Goal: Task Accomplishment & Management: Manage account settings

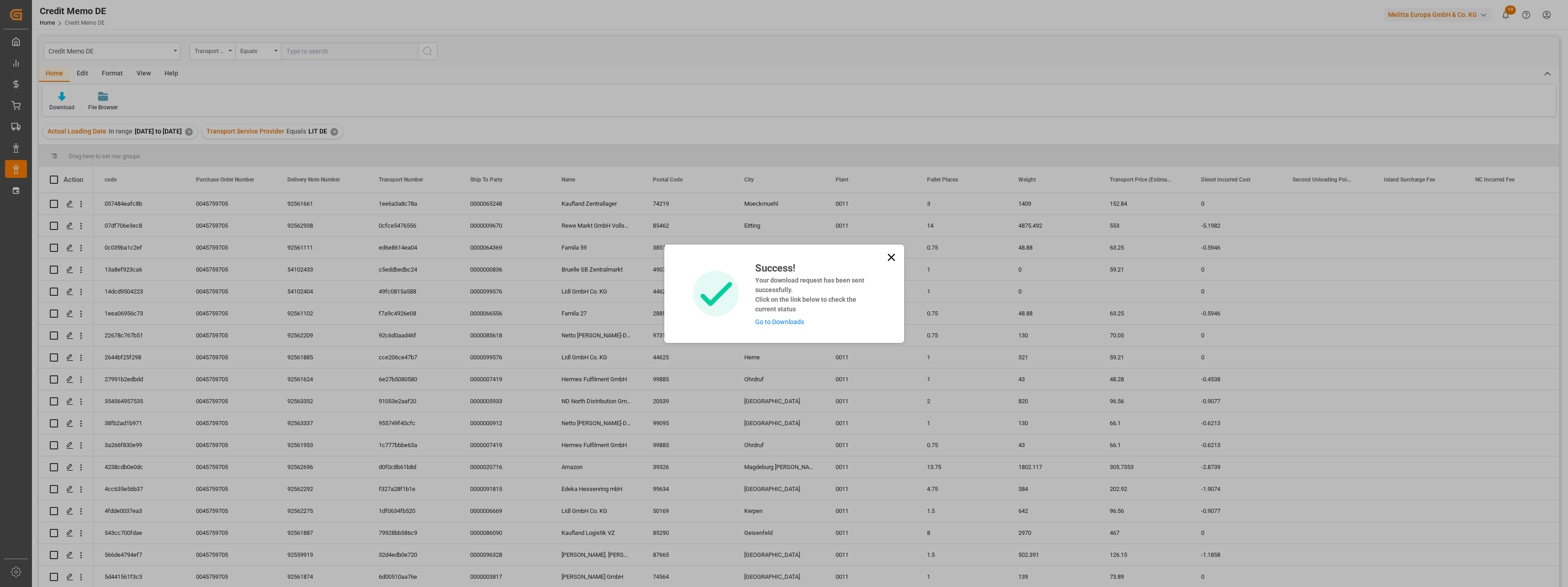
click at [887, 257] on icon at bounding box center [891, 257] width 13 height 13
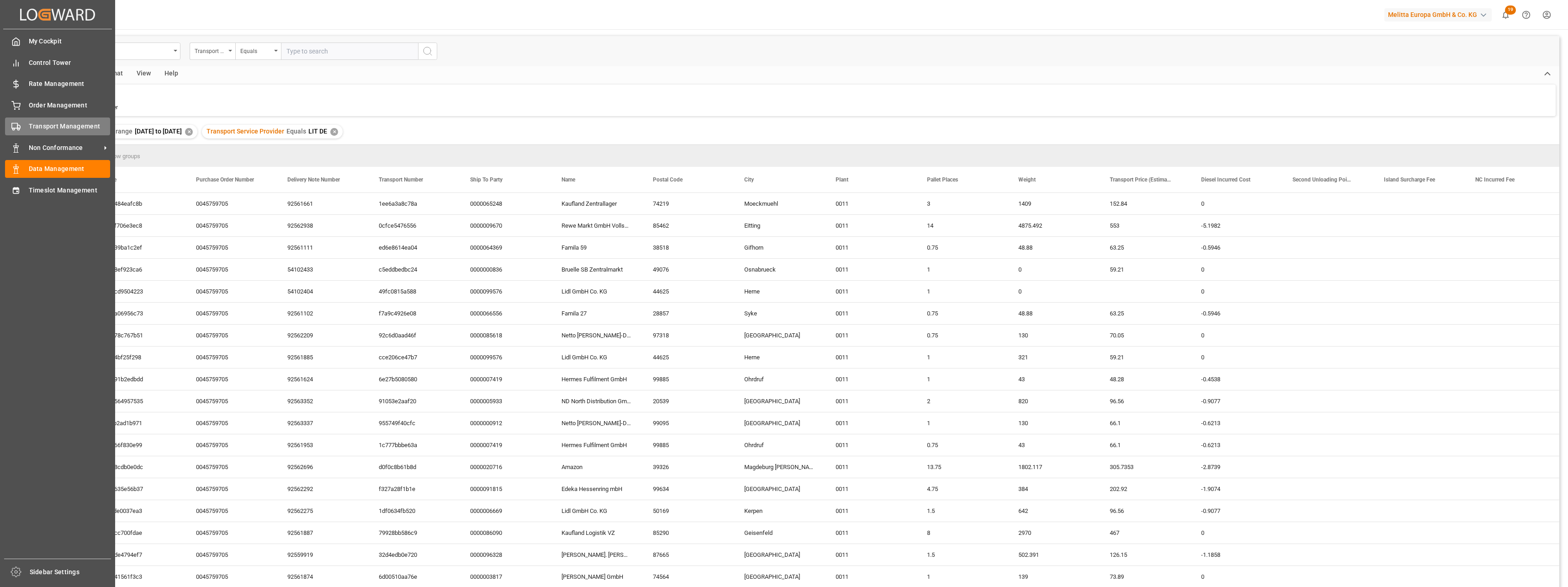
click at [52, 127] on span "Transport Management" at bounding box center [69, 127] width 82 height 10
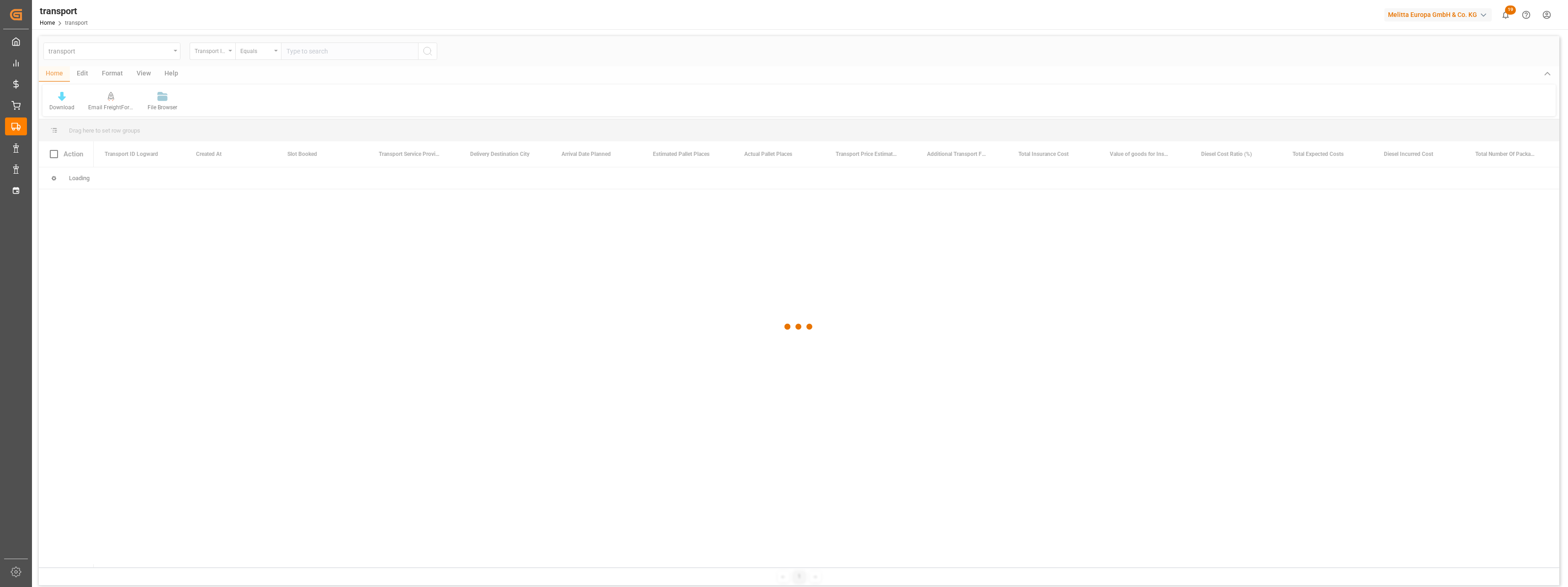
click at [103, 54] on div at bounding box center [799, 326] width 1521 height 582
click at [103, 54] on div "transport" at bounding box center [110, 51] width 122 height 12
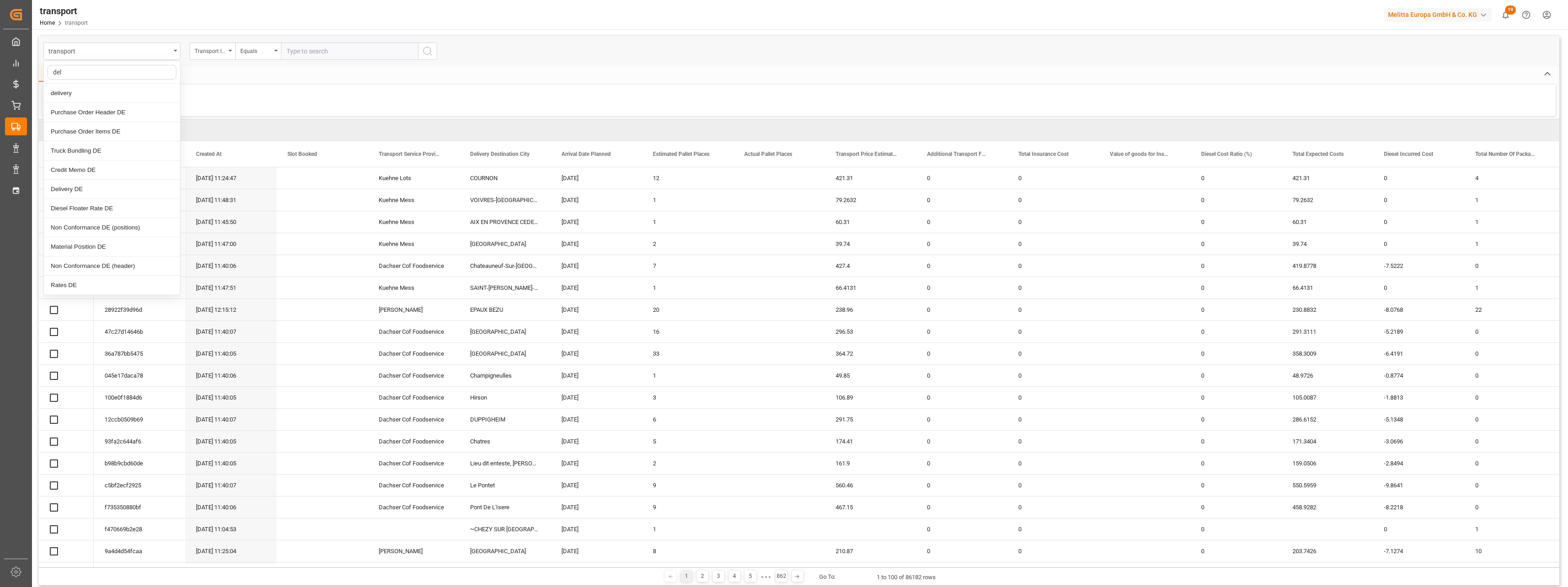
type input "deli"
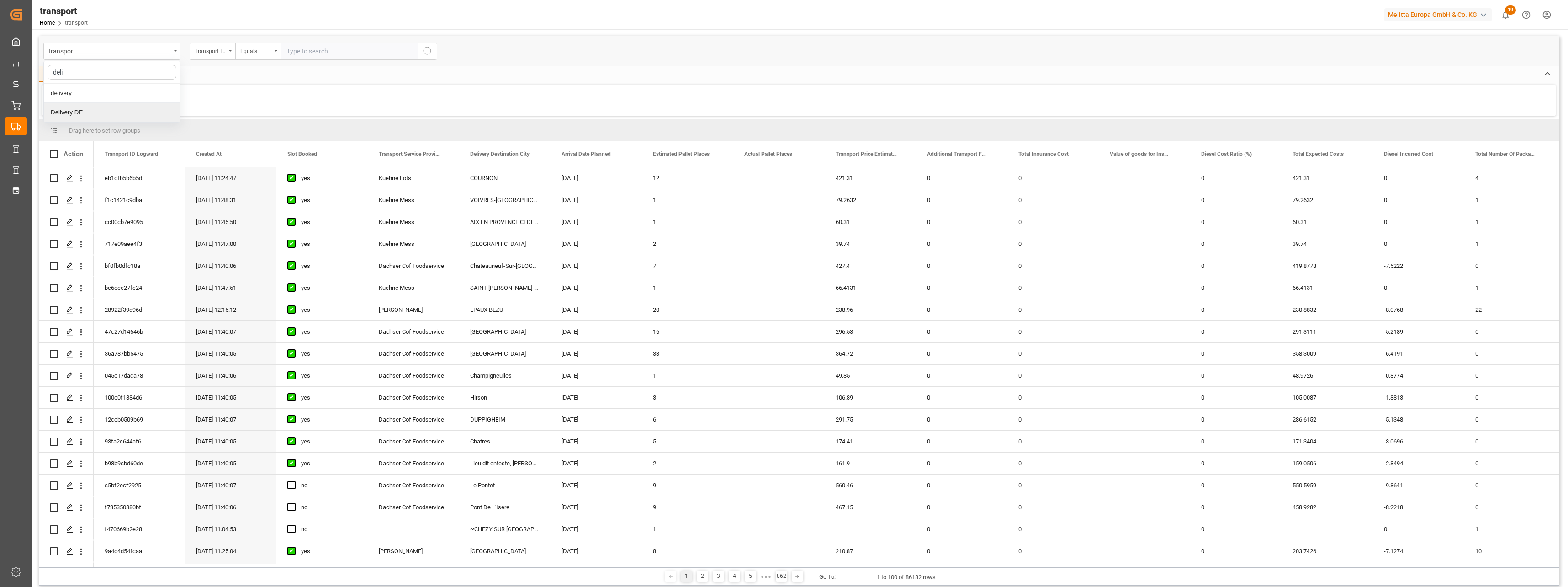
click at [95, 109] on div "Delivery DE" at bounding box center [112, 113] width 136 height 19
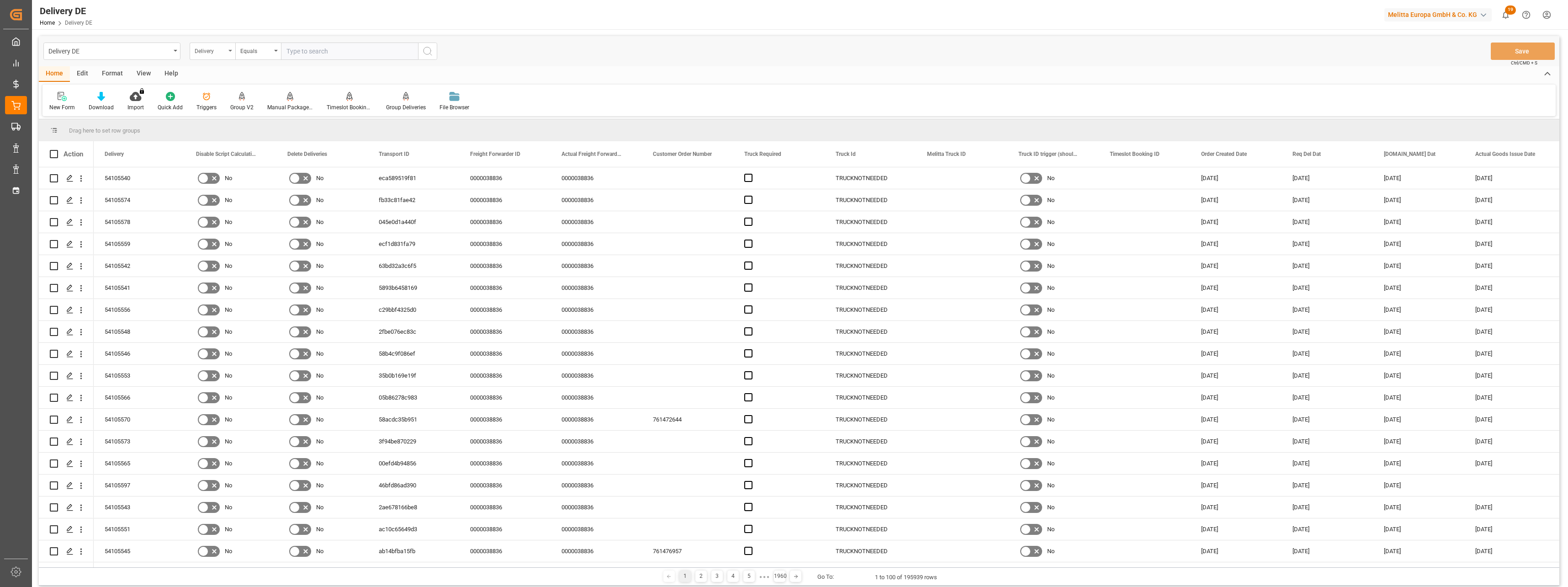
click at [206, 50] on div "Delivery" at bounding box center [210, 50] width 31 height 10
click at [217, 151] on div "Transport ID" at bounding box center [258, 151] width 136 height 19
click at [323, 51] on input "text" at bounding box center [349, 51] width 137 height 18
paste input "50a1e4e8eef4"
click at [391, 56] on input "50a1e4e8eef4" at bounding box center [349, 51] width 137 height 18
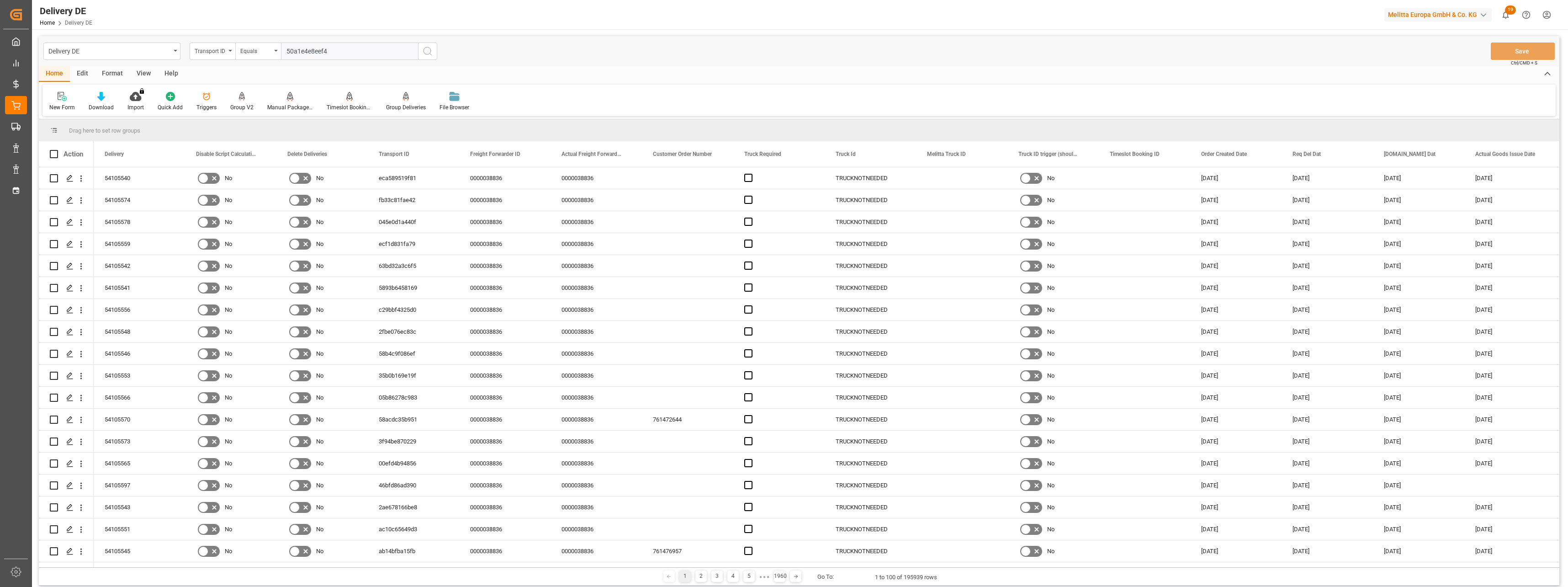
type input "50a1e4e8eef4"
click at [441, 54] on div "Delivery DE Transport ID Equals 50a1e4e8eef4 Save Ctrl/CMD + S" at bounding box center [799, 51] width 1521 height 30
click at [433, 52] on button "search button" at bounding box center [428, 51] width 19 height 18
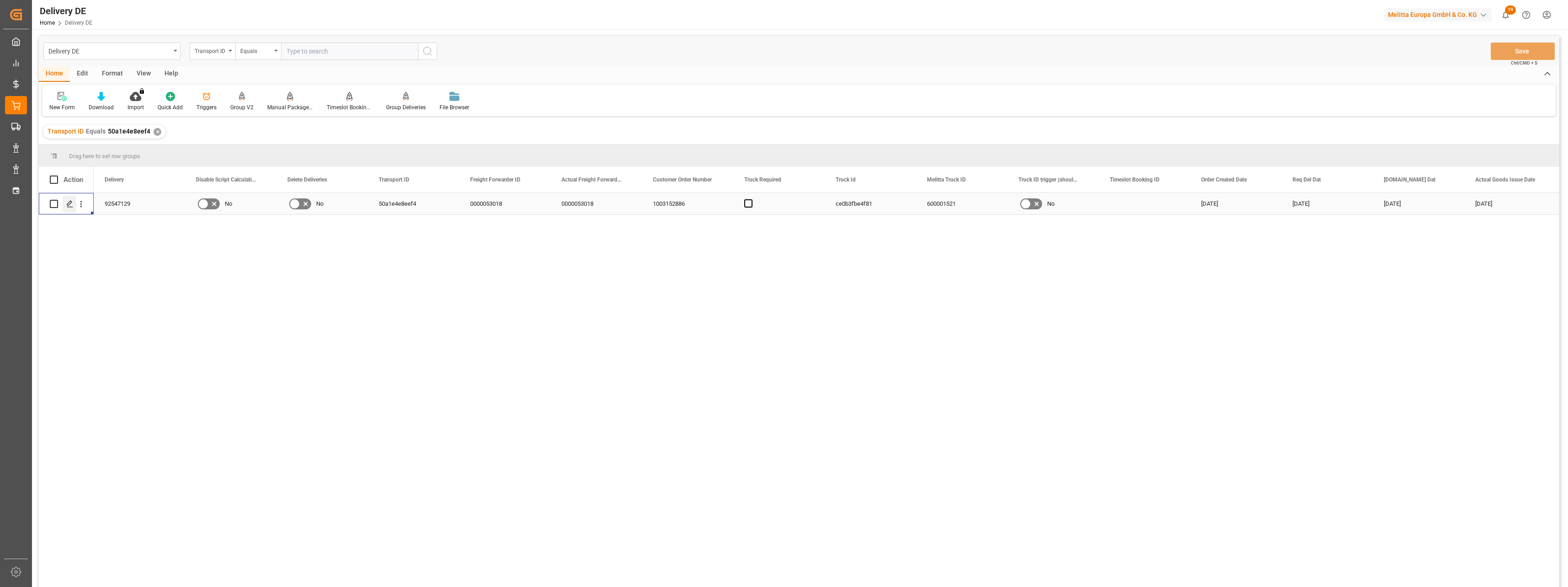
click at [72, 206] on icon "Press SPACE to select this row." at bounding box center [70, 204] width 7 height 7
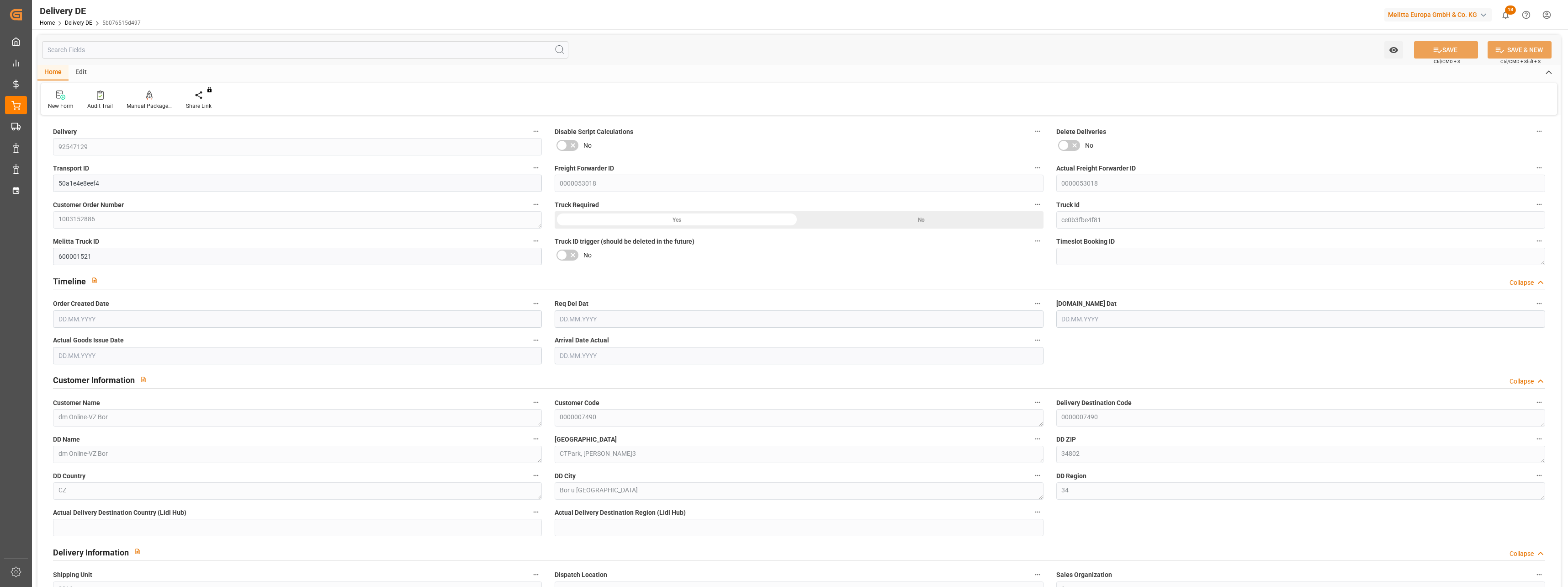
type input "7"
type input "2"
type input "3.25"
type input "455.489"
type input "745.841"
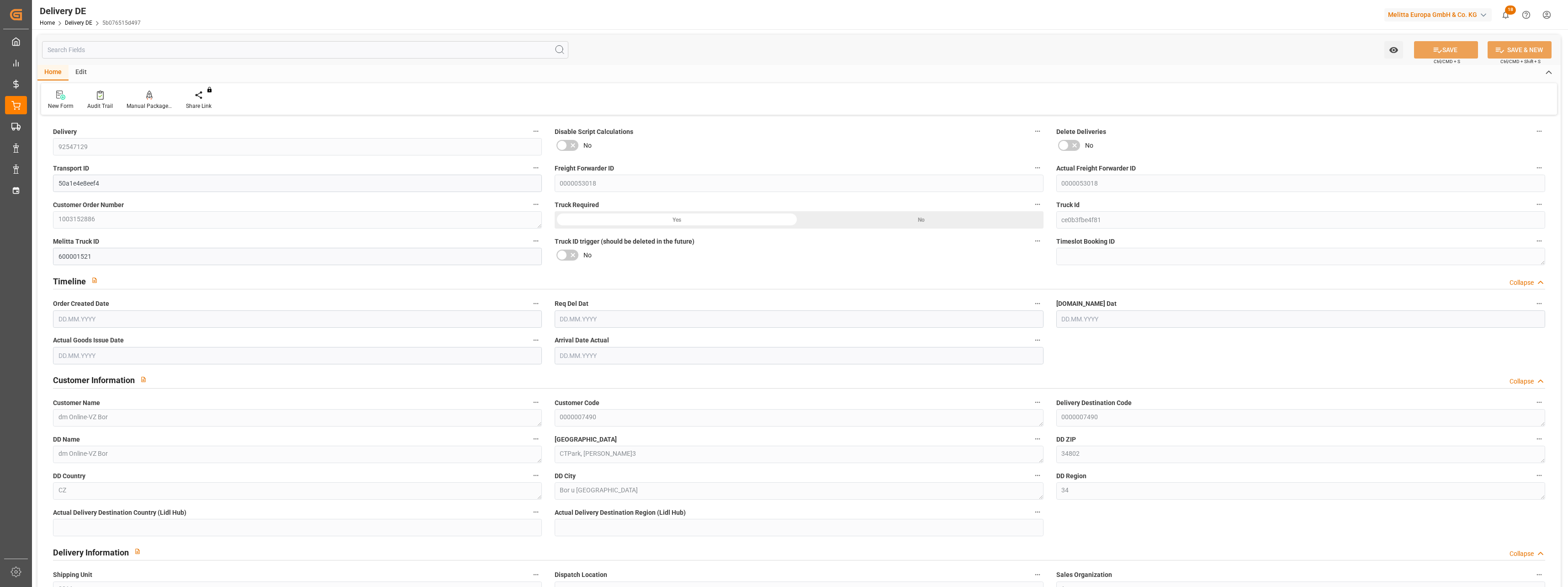
type input "3037.027"
type input "07.08.2025"
type input "15.08.2025"
type input "13.08.2025"
type input "12.08.2025"
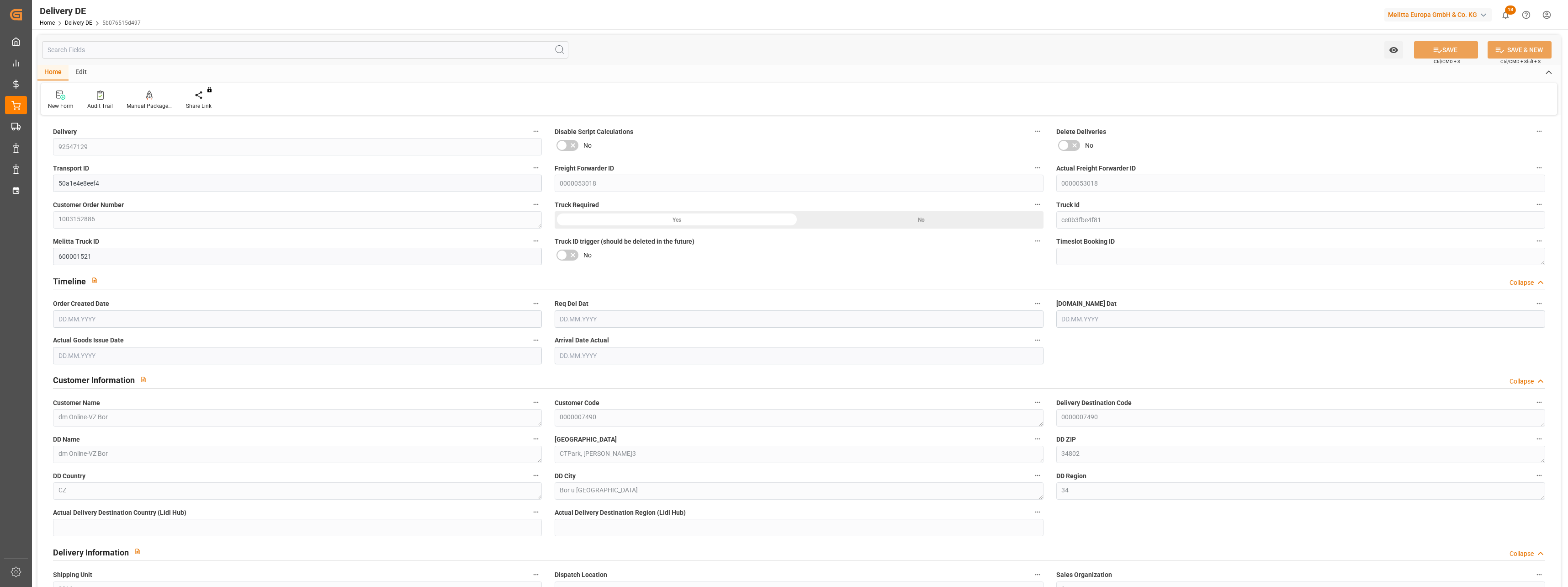
type input "15.08.2025"
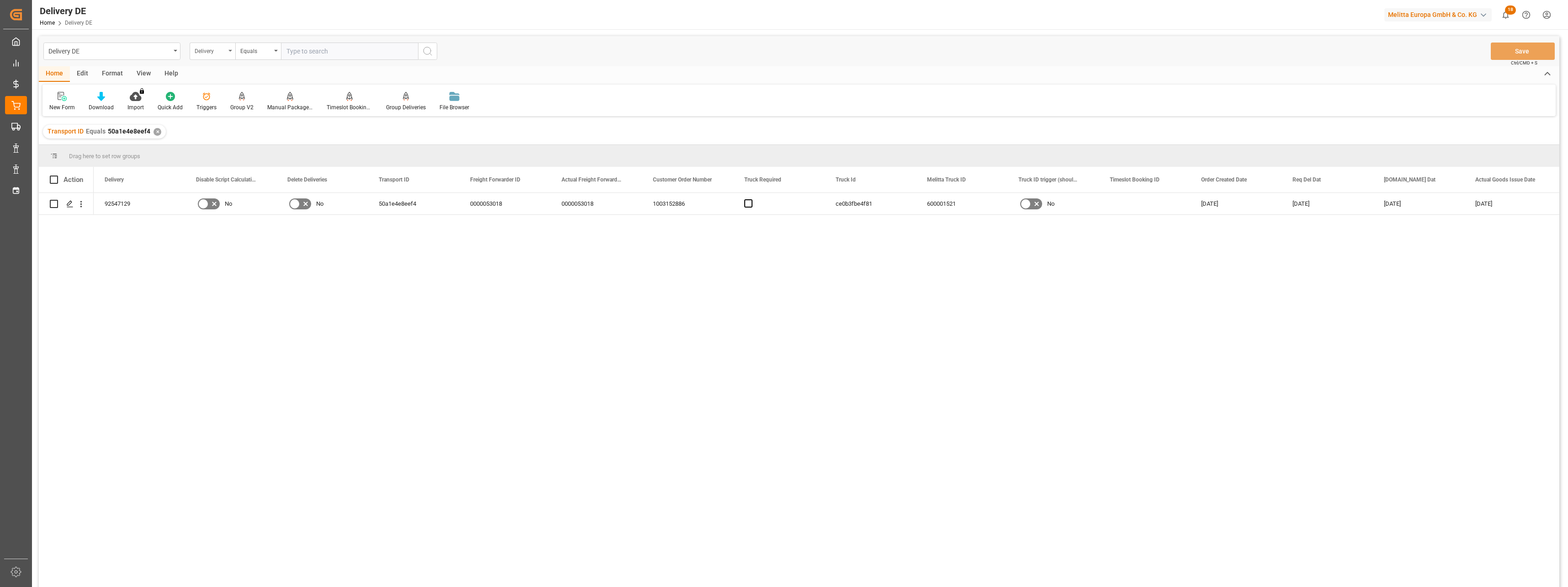
click at [219, 54] on div "Delivery" at bounding box center [210, 50] width 31 height 10
type input "tr"
click at [243, 129] on div "Truck Id" at bounding box center [258, 132] width 136 height 19
click at [326, 49] on input "text" at bounding box center [349, 51] width 137 height 18
paste input "ce0b3fbe4f81"
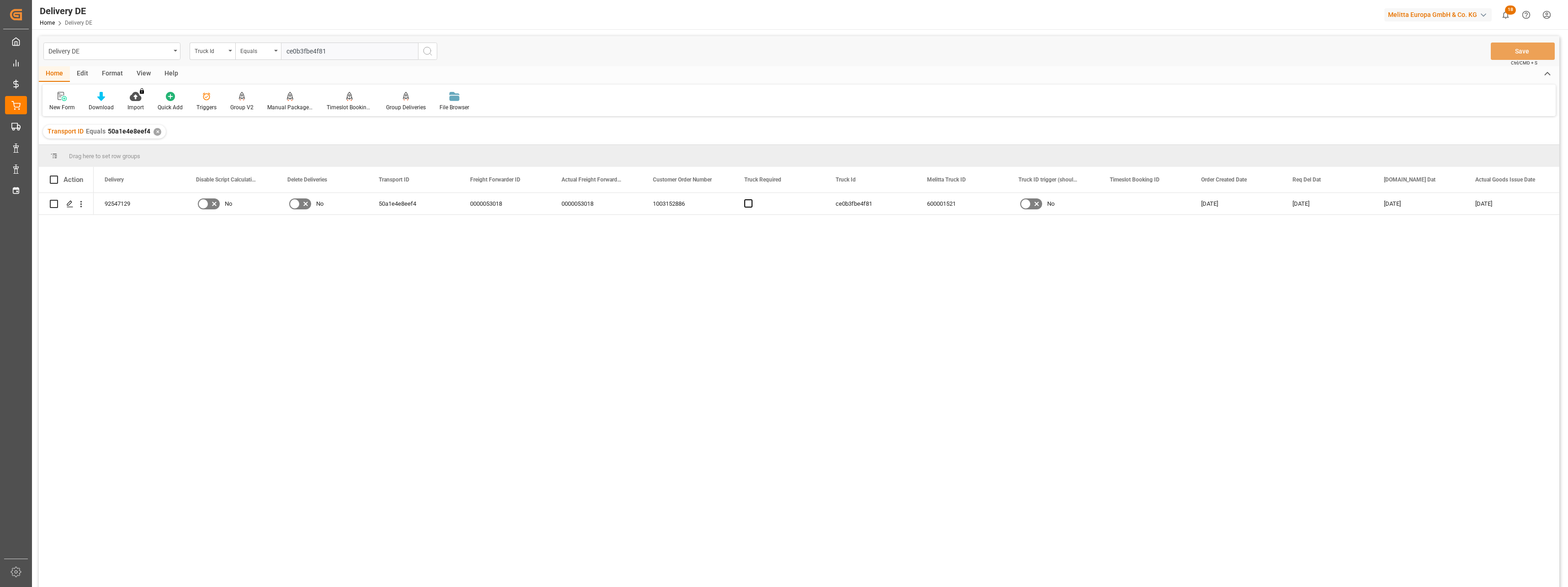
type input "ce0b3fbe4f81"
click at [428, 49] on icon "search button" at bounding box center [428, 51] width 11 height 11
click at [155, 132] on div "✕" at bounding box center [157, 132] width 8 height 8
click at [958, 206] on div "600001521" at bounding box center [962, 203] width 91 height 21
click at [219, 49] on div "Truck Id" at bounding box center [210, 50] width 31 height 10
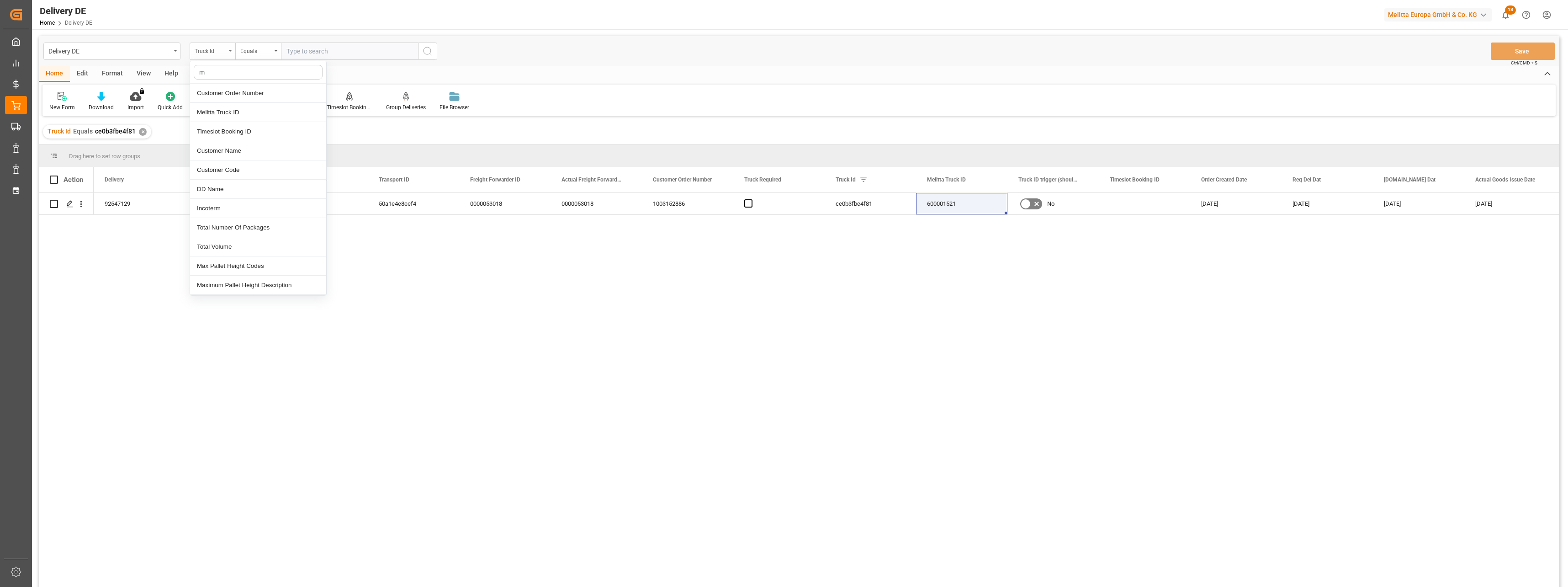
type input "me"
click at [247, 111] on div "Melitta Truck ID" at bounding box center [258, 113] width 136 height 19
click at [309, 55] on input "text" at bounding box center [349, 51] width 137 height 18
paste input "600001521"
type input "600001521"
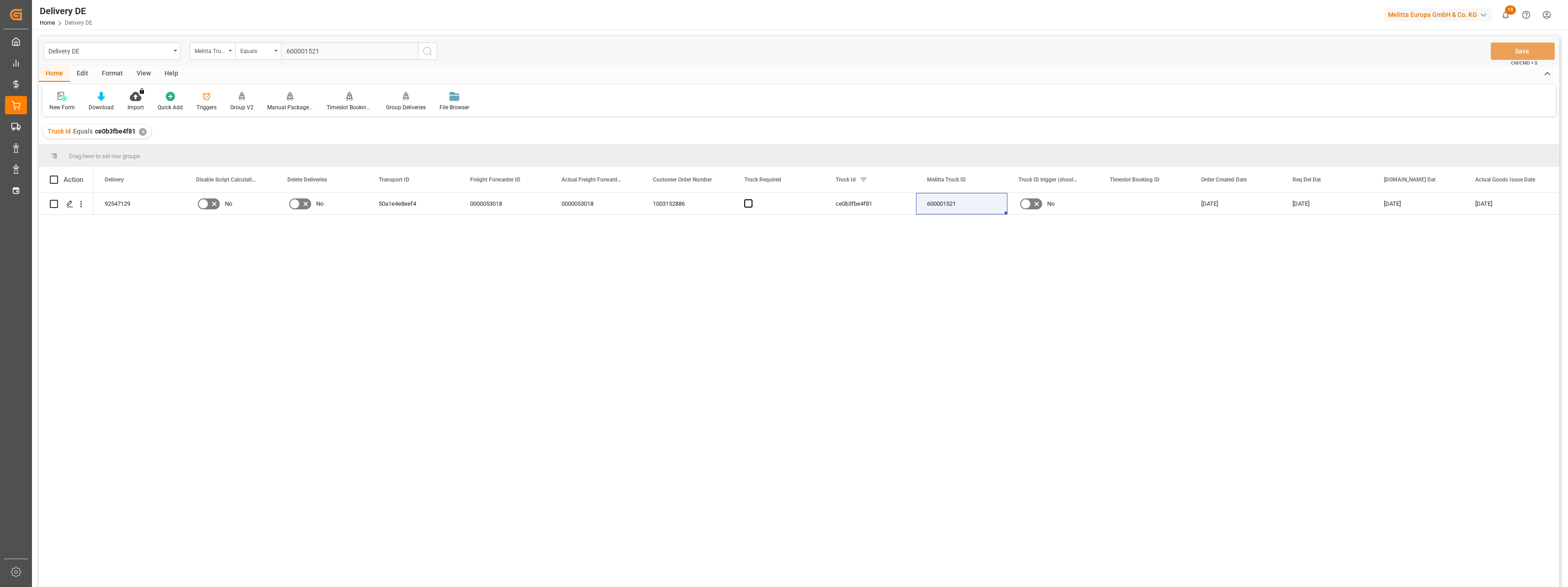
click at [434, 51] on button "search button" at bounding box center [428, 51] width 19 height 18
click at [142, 135] on div "✕" at bounding box center [142, 132] width 8 height 8
click at [223, 51] on div "Melitta Truck ID" at bounding box center [210, 50] width 31 height 10
click at [224, 155] on div "Transport ID" at bounding box center [258, 151] width 136 height 19
click at [345, 54] on input "text" at bounding box center [349, 51] width 137 height 18
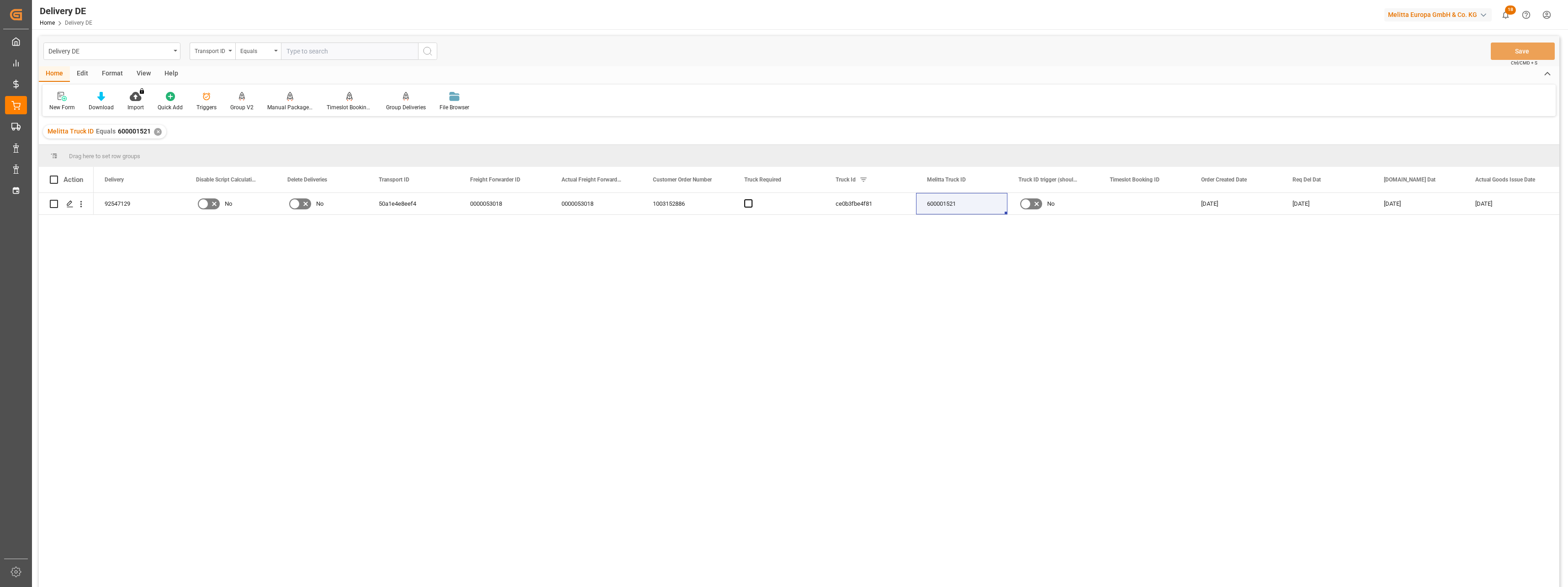
paste input "92546494"
type input "92546494"
click at [218, 54] on div "Transport ID" at bounding box center [210, 50] width 31 height 10
click at [219, 91] on div "Delivery" at bounding box center [258, 93] width 136 height 19
click at [367, 48] on input "text" at bounding box center [349, 51] width 137 height 18
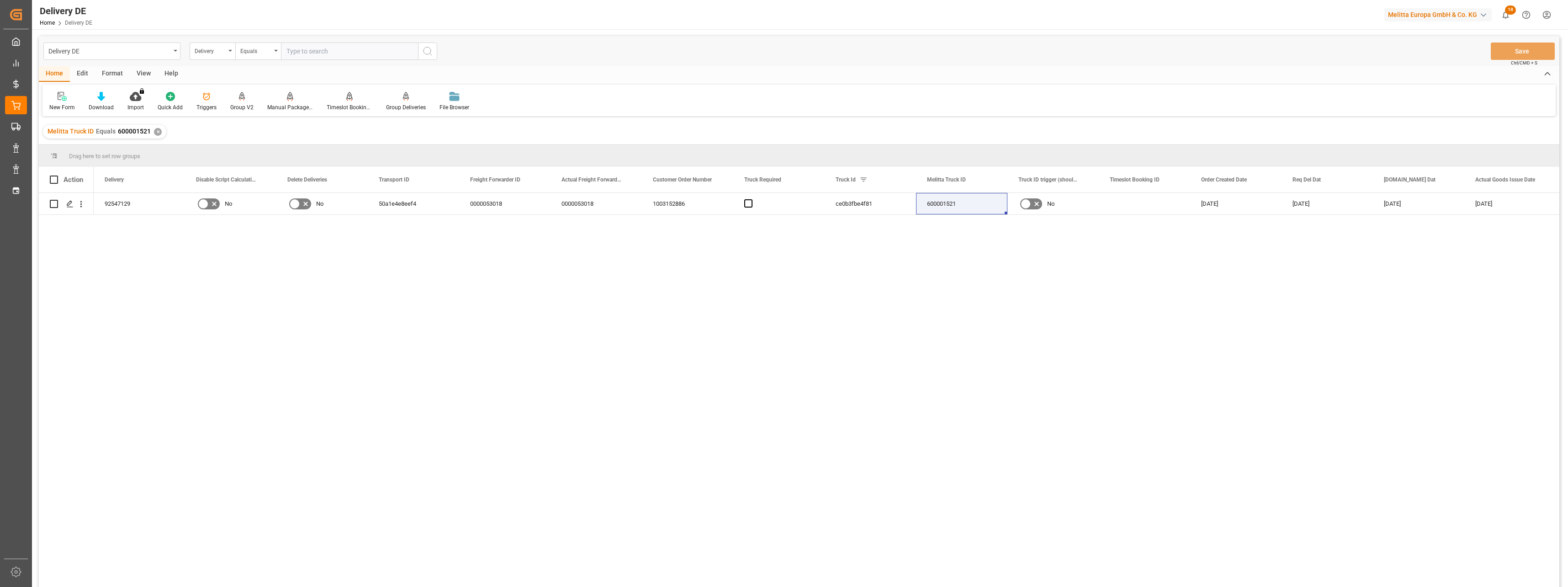
paste input "92546494"
type input "92546494"
click at [426, 49] on icon "search button" at bounding box center [428, 51] width 11 height 11
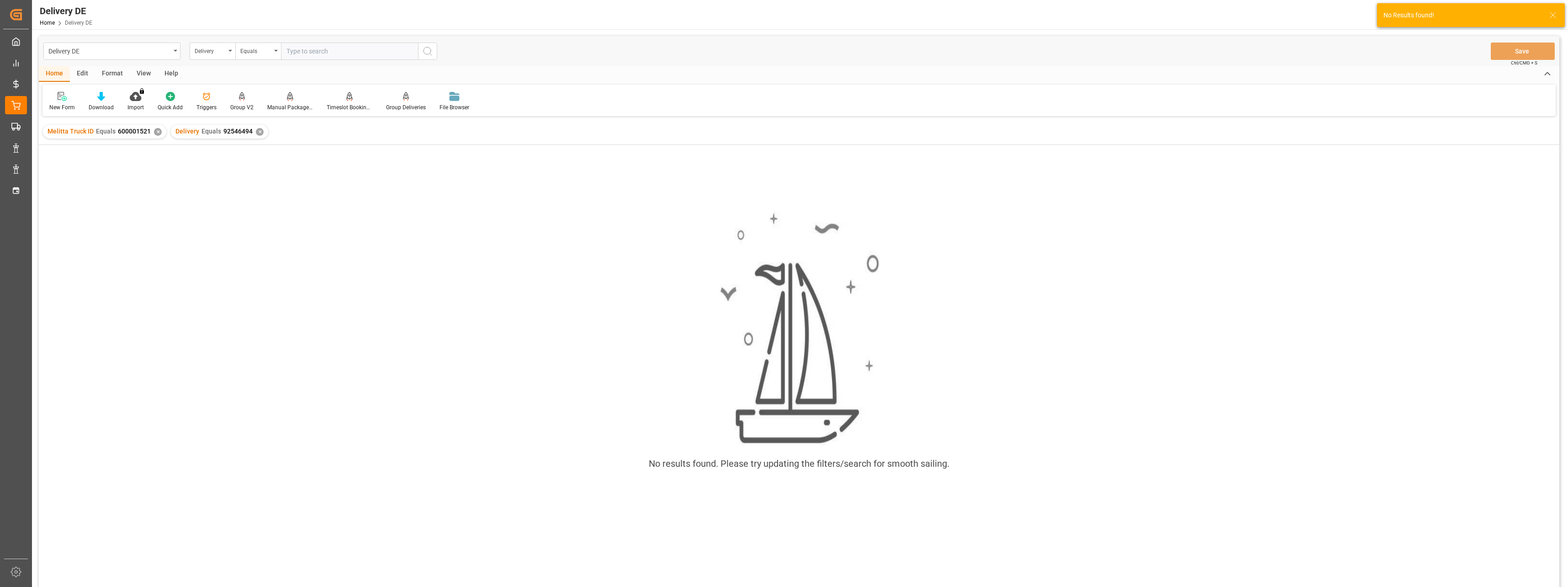
click at [155, 132] on div "✕" at bounding box center [158, 132] width 8 height 8
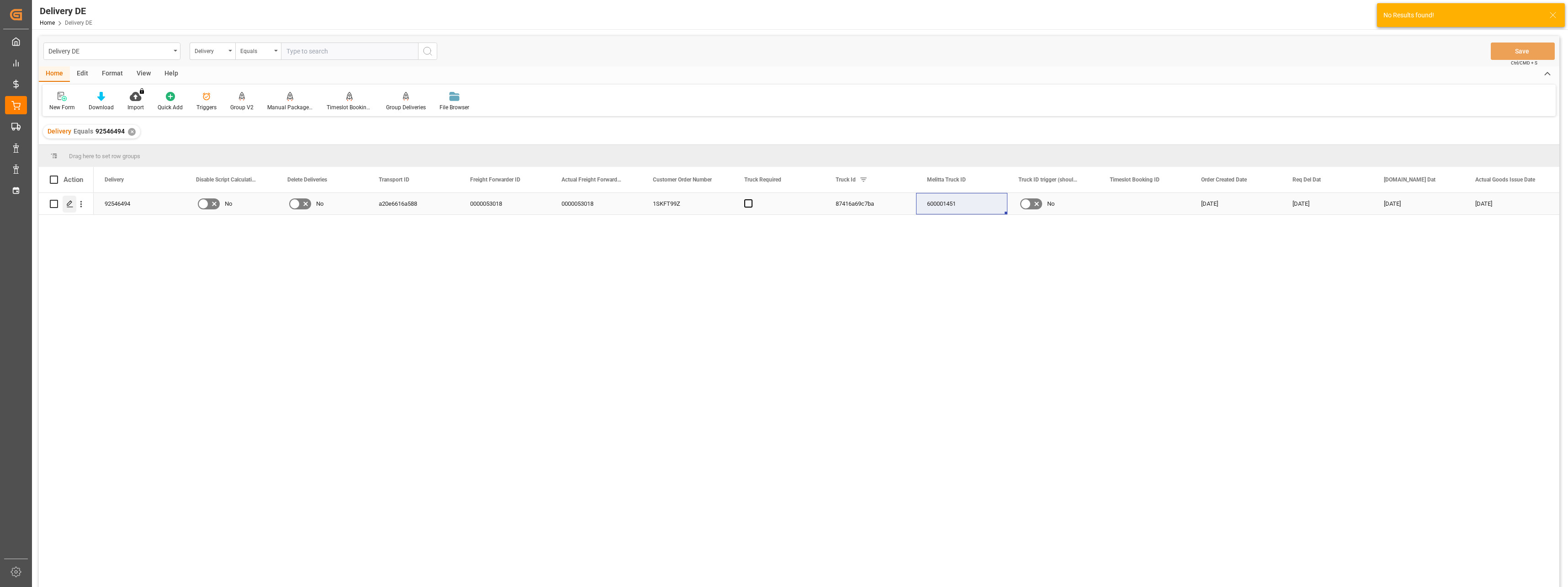
click at [68, 208] on div "Press SPACE to select this row." at bounding box center [69, 204] width 14 height 17
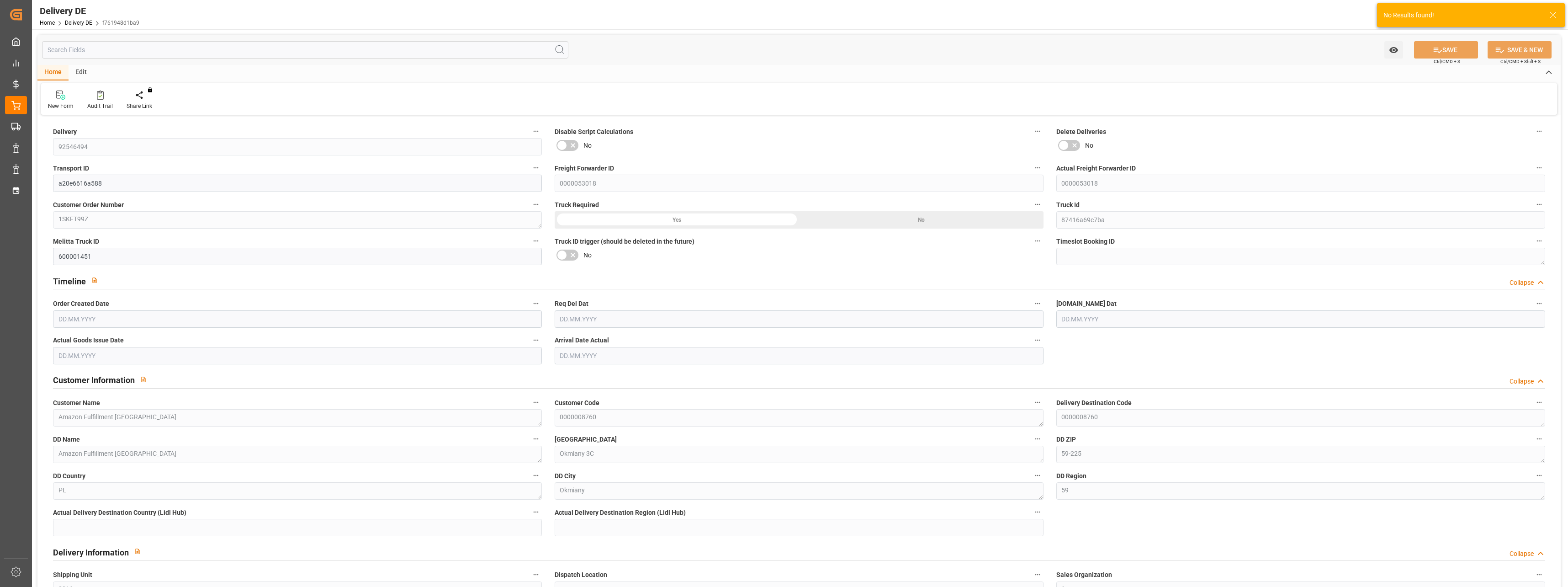
type input "3"
type input "2"
type input "191.126"
type input "273.006"
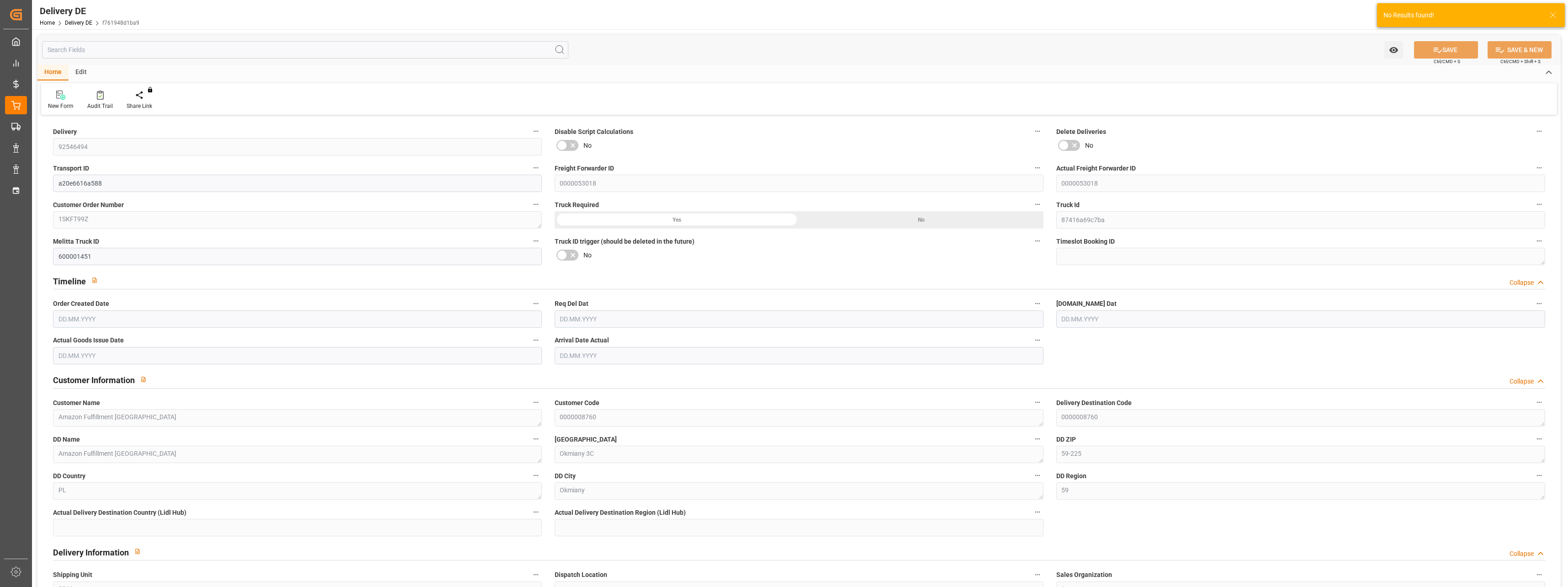
type input "2104.542"
type input "06.08.2025"
type input "12.08.2025"
type input "08.08.2025"
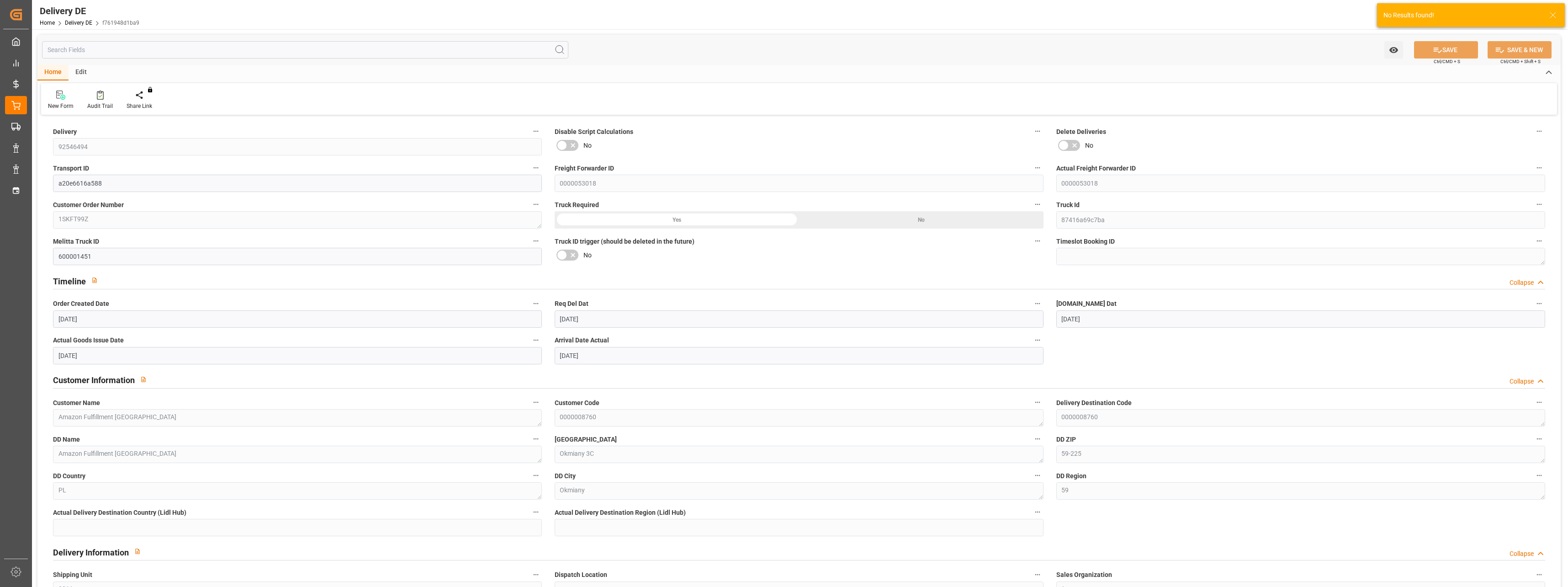
type input "11.08.2025"
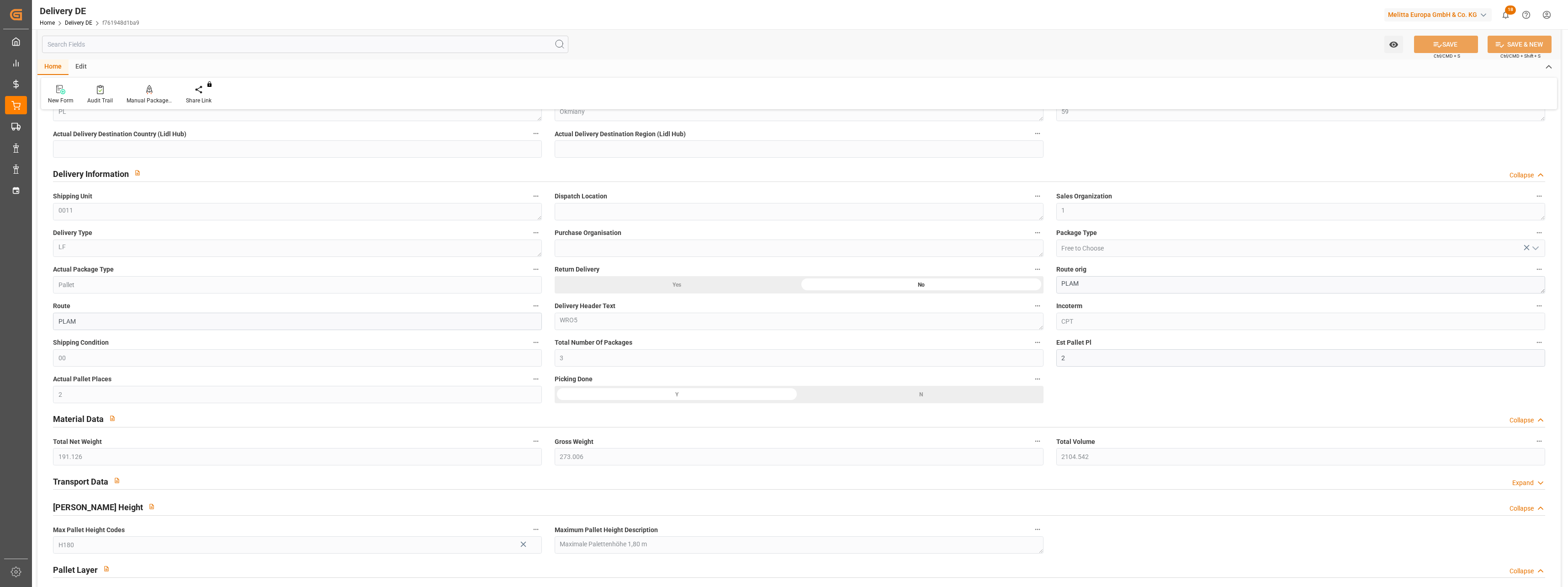
scroll to position [412, 0]
